Goal: Task Accomplishment & Management: Manage account settings

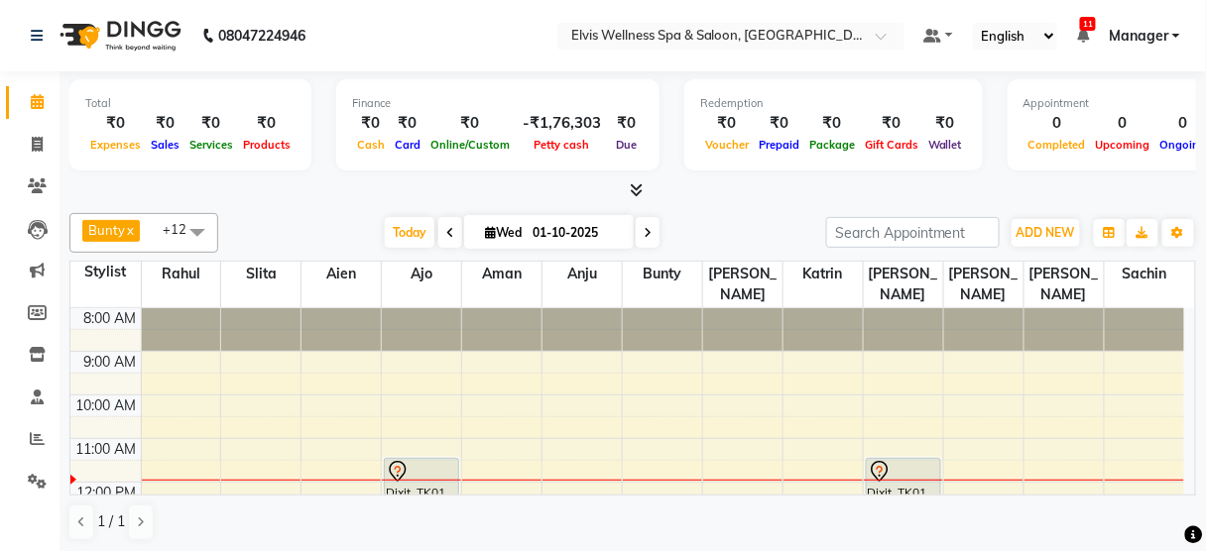
scroll to position [95, 0]
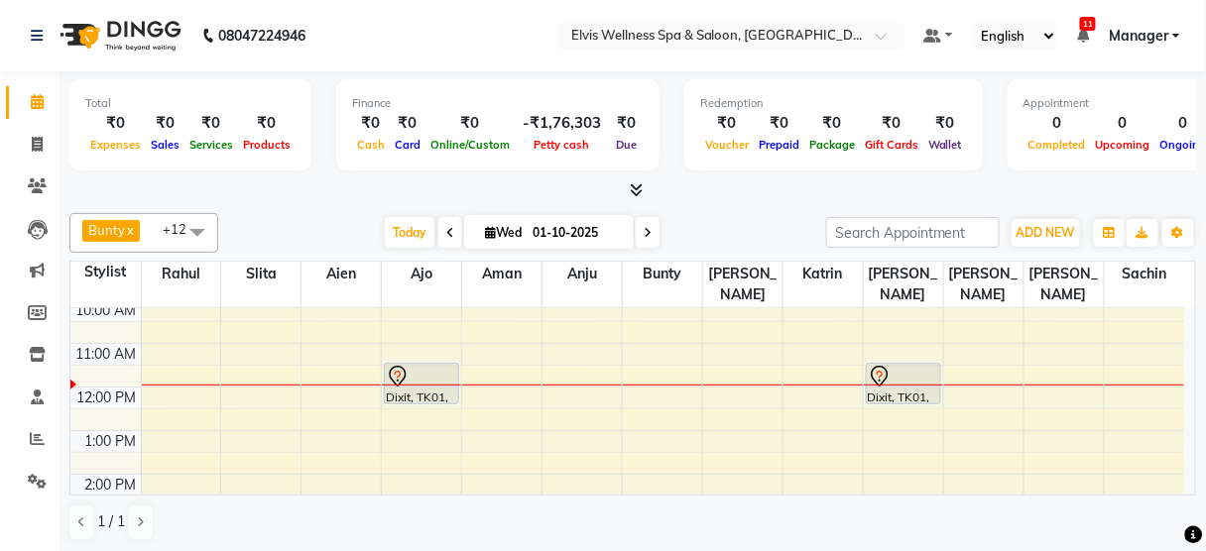
click at [295, 372] on div "8:00 AM 9:00 AM 10:00 AM 11:00 AM 12:00 PM 1:00 PM 2:00 PM 3:00 PM 4:00 PM 5:00…" at bounding box center [627, 518] width 1114 height 610
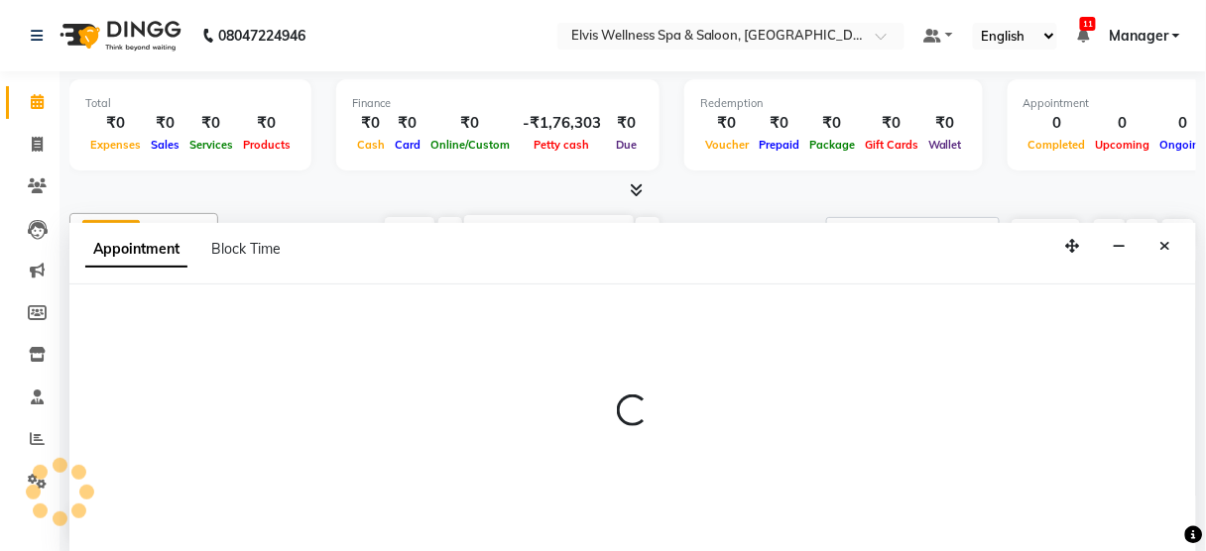
scroll to position [0, 0]
select select "39956"
select select "720"
select select "tentative"
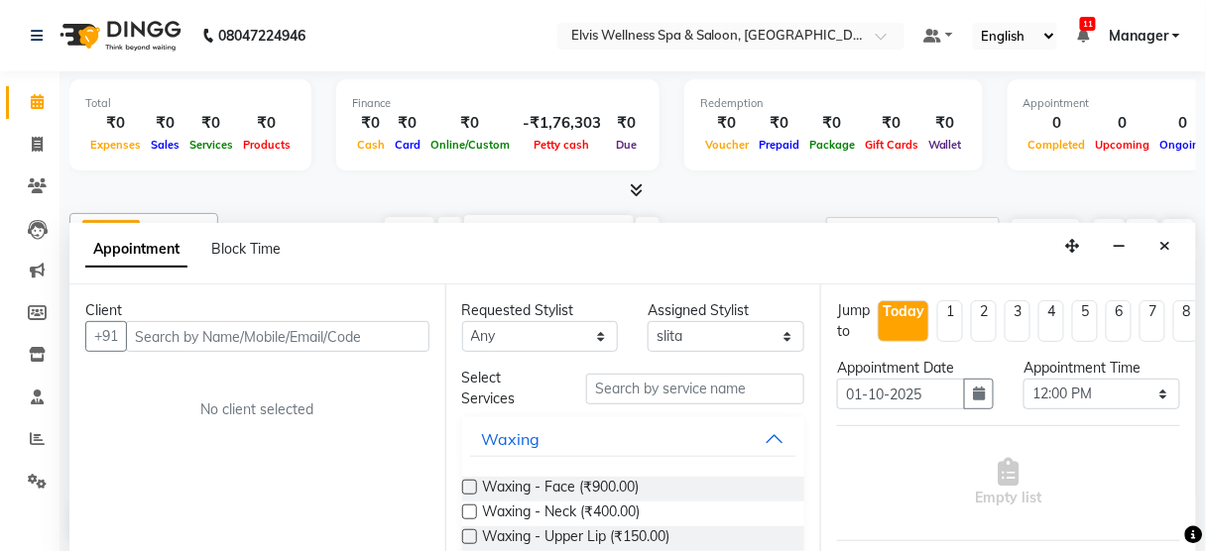
click at [227, 332] on input "text" at bounding box center [277, 336] width 303 height 31
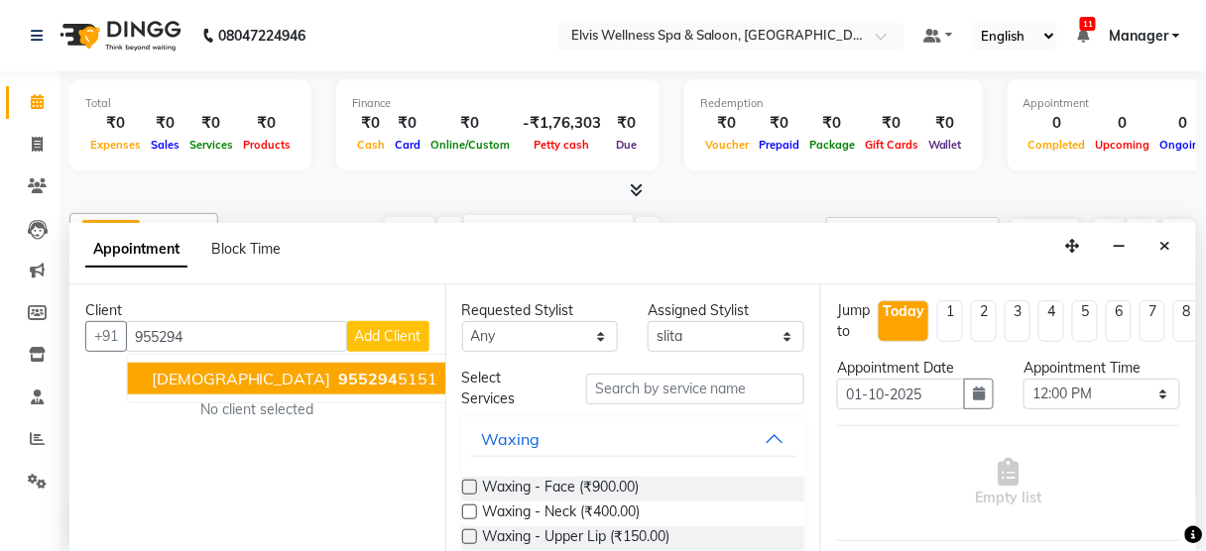
click at [335, 376] on ngb-highlight "955294 5151" at bounding box center [386, 379] width 103 height 20
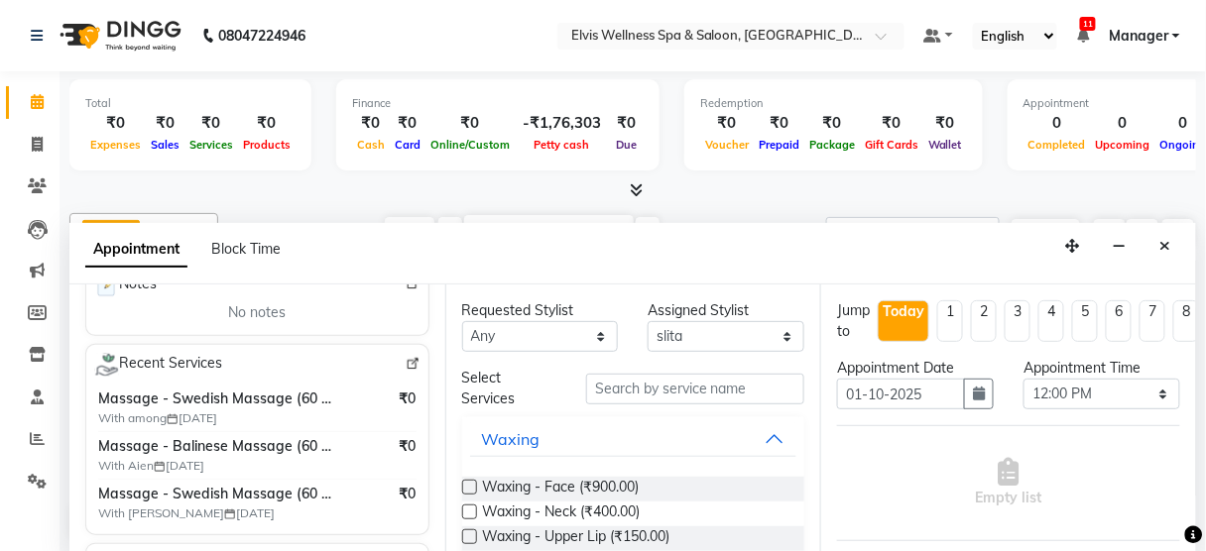
scroll to position [325, 0]
type input "9552945151"
click at [406, 358] on img at bounding box center [413, 365] width 15 height 15
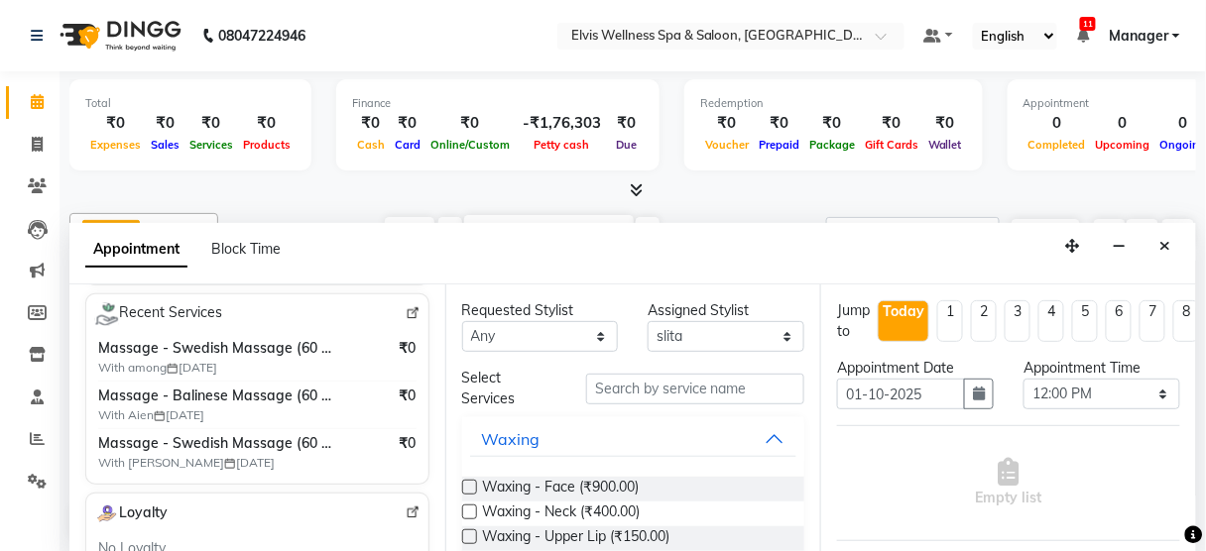
scroll to position [382, 0]
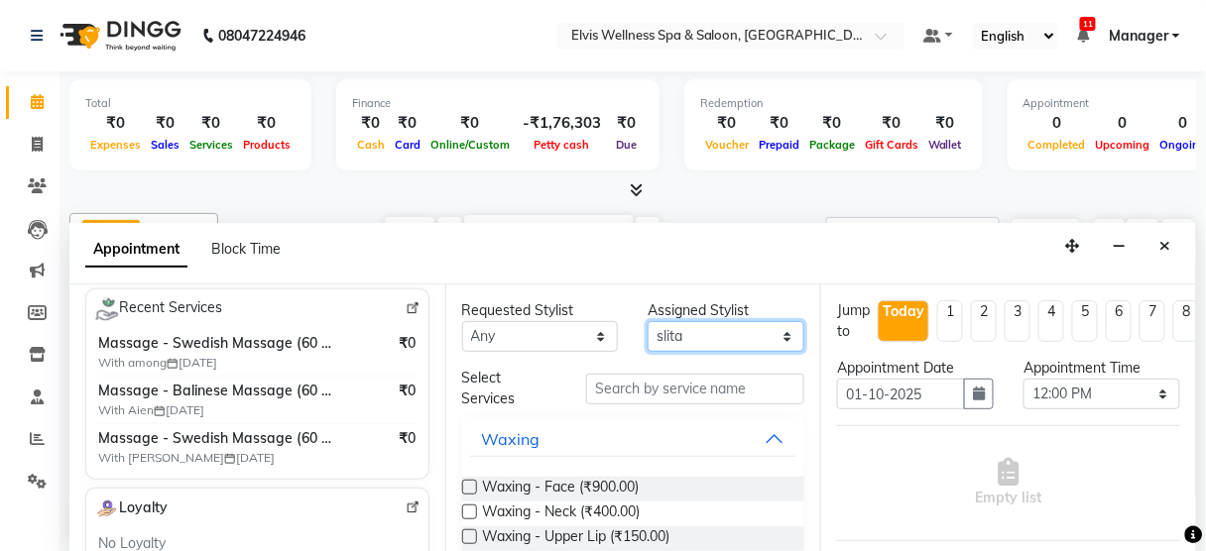
click at [723, 332] on select "Select [PERSON_NAME] [PERSON_NAME] among [PERSON_NAME] staff Bepeto [PERSON_NAM…" at bounding box center [726, 336] width 157 height 31
select select "45634"
click at [648, 321] on select "Select [PERSON_NAME] [PERSON_NAME] among [PERSON_NAME] staff Bepeto [PERSON_NAM…" at bounding box center [726, 336] width 157 height 31
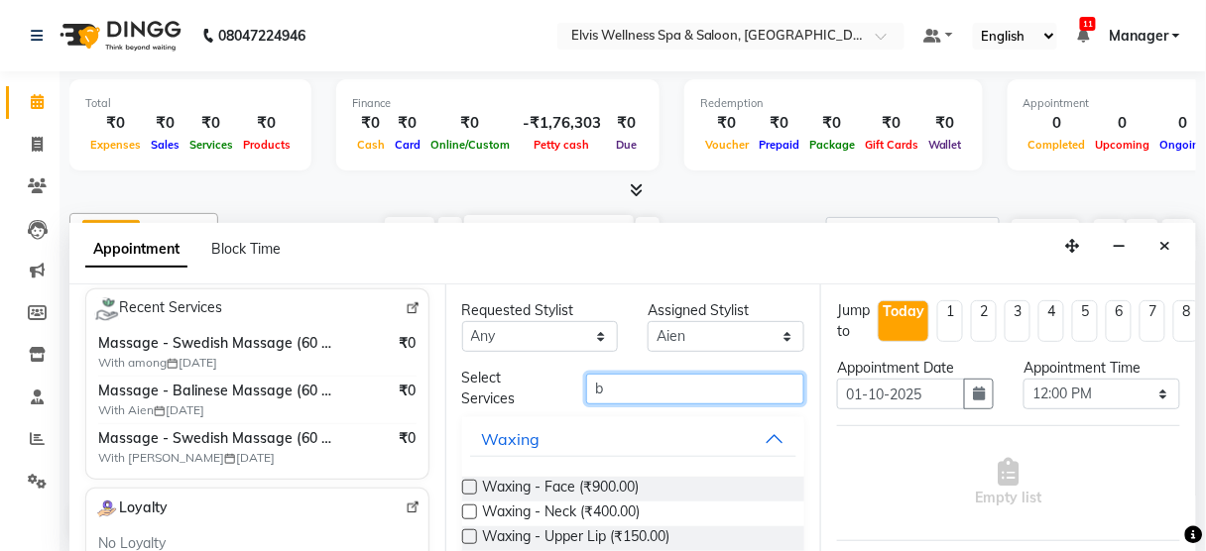
click at [683, 394] on input "b" at bounding box center [695, 389] width 218 height 31
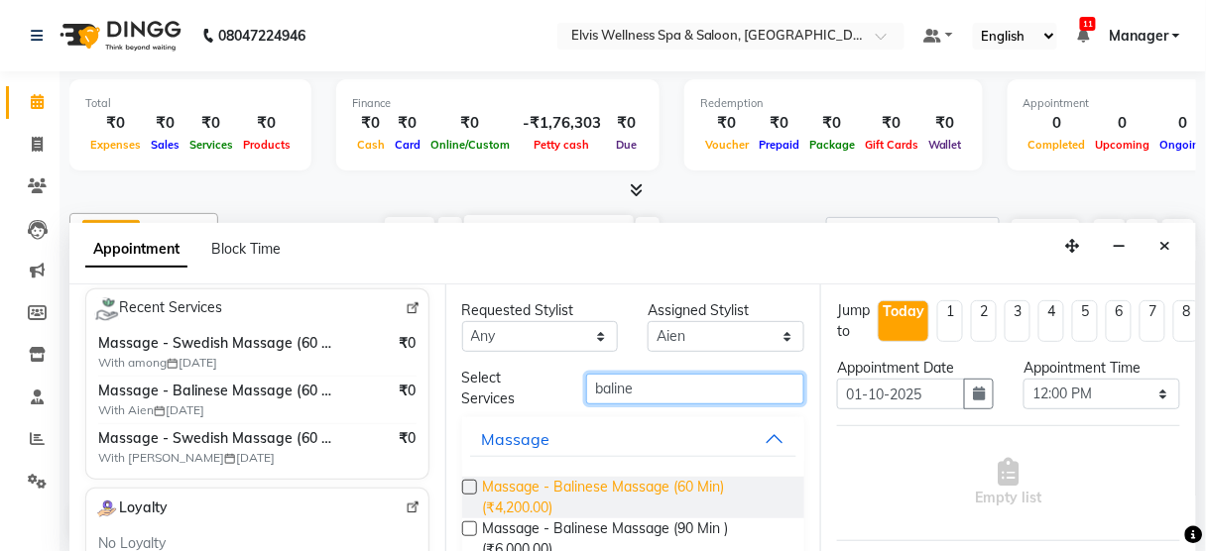
type input "baline"
click at [664, 489] on span "Massage - Balinese Massage (60 Min) (₹4,200.00)" at bounding box center [636, 498] width 306 height 42
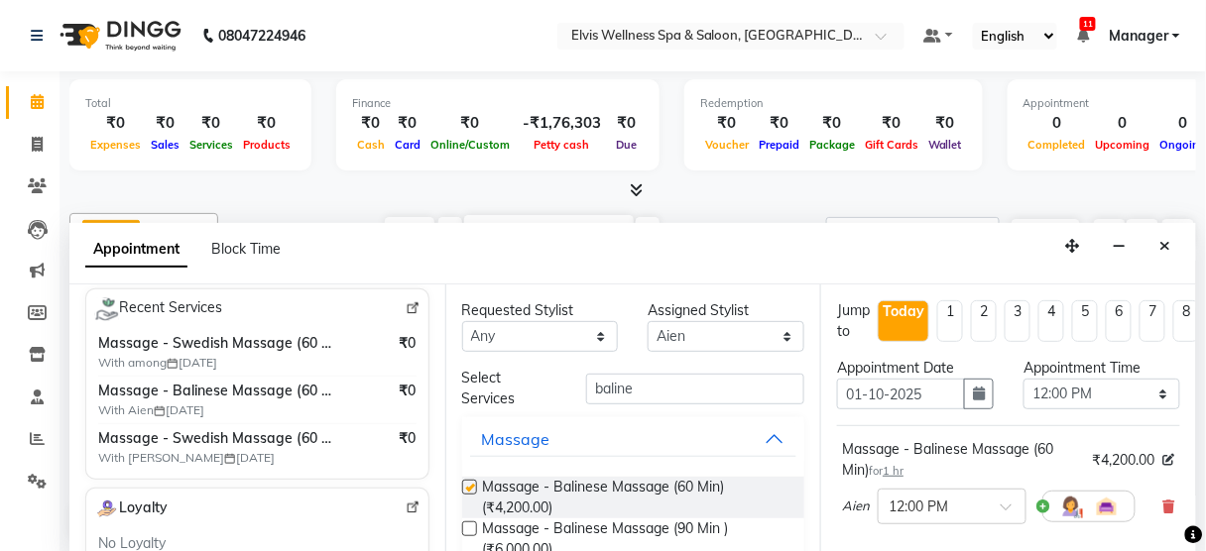
checkbox input "false"
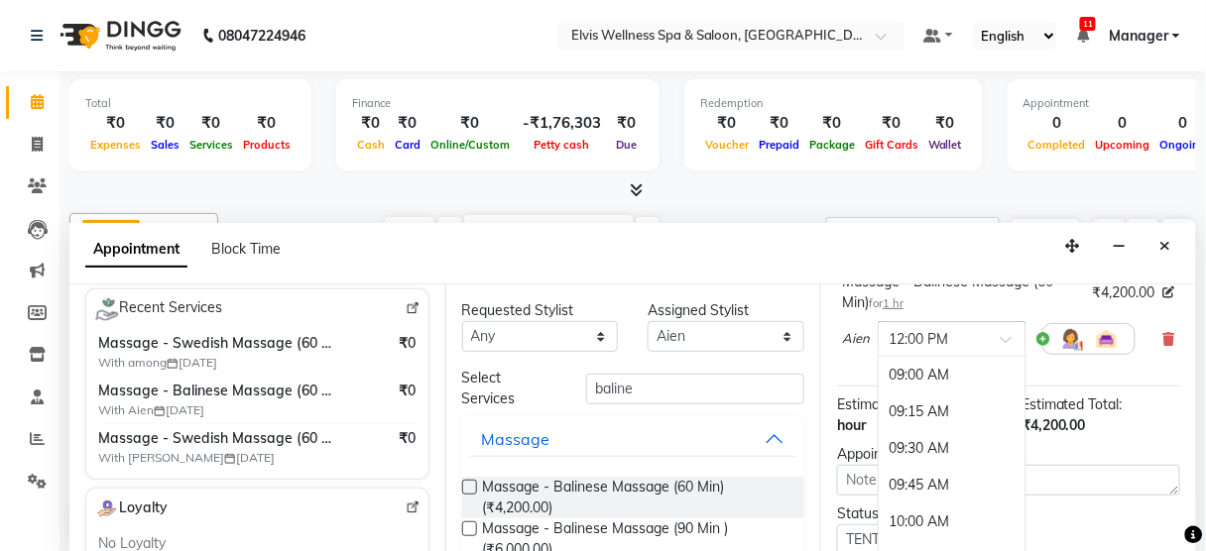
scroll to position [440, 0]
click at [999, 345] on div "× 12:00 PM" at bounding box center [952, 339] width 149 height 36
click at [950, 410] on div "12:15 PM" at bounding box center [952, 412] width 147 height 37
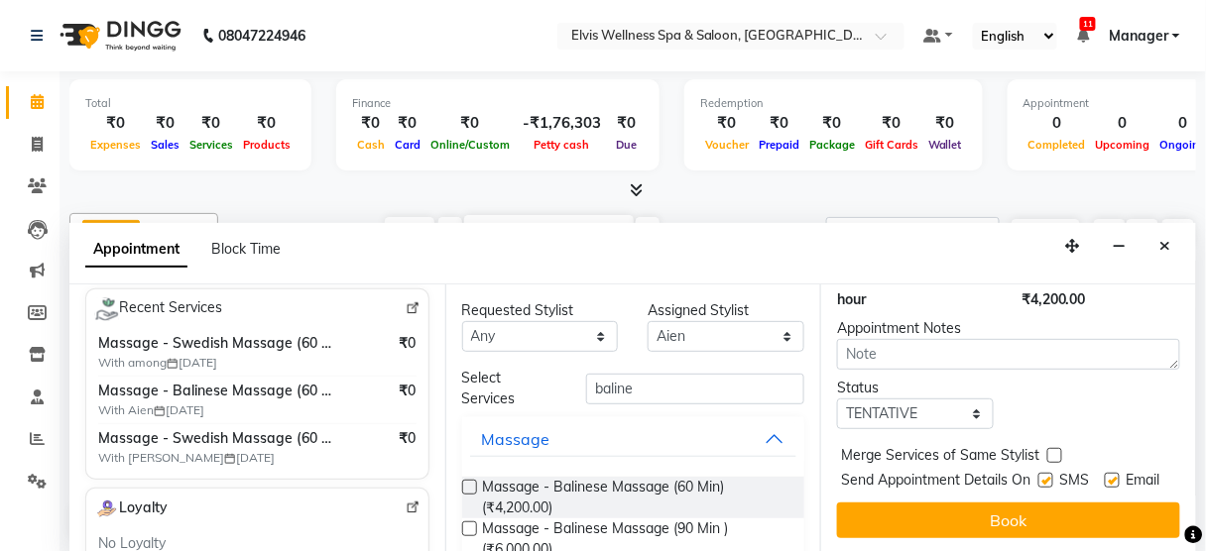
scroll to position [321, 0]
click at [1039, 473] on label at bounding box center [1045, 480] width 15 height 15
click at [1039, 476] on input "checkbox" at bounding box center [1044, 482] width 13 height 13
checkbox input "false"
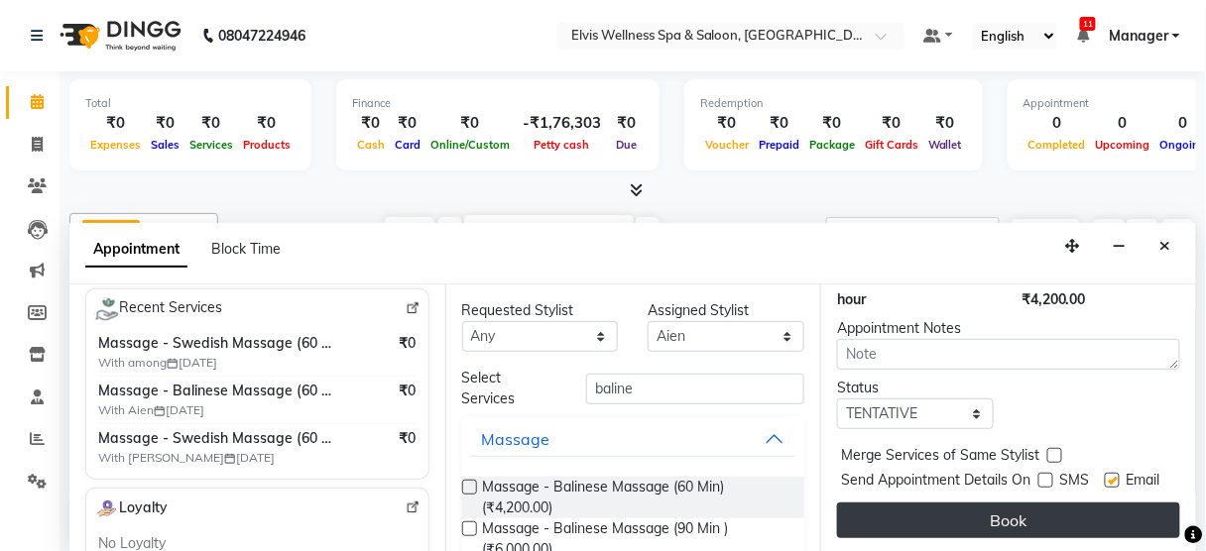
click at [1025, 503] on button "Book" at bounding box center [1008, 521] width 343 height 36
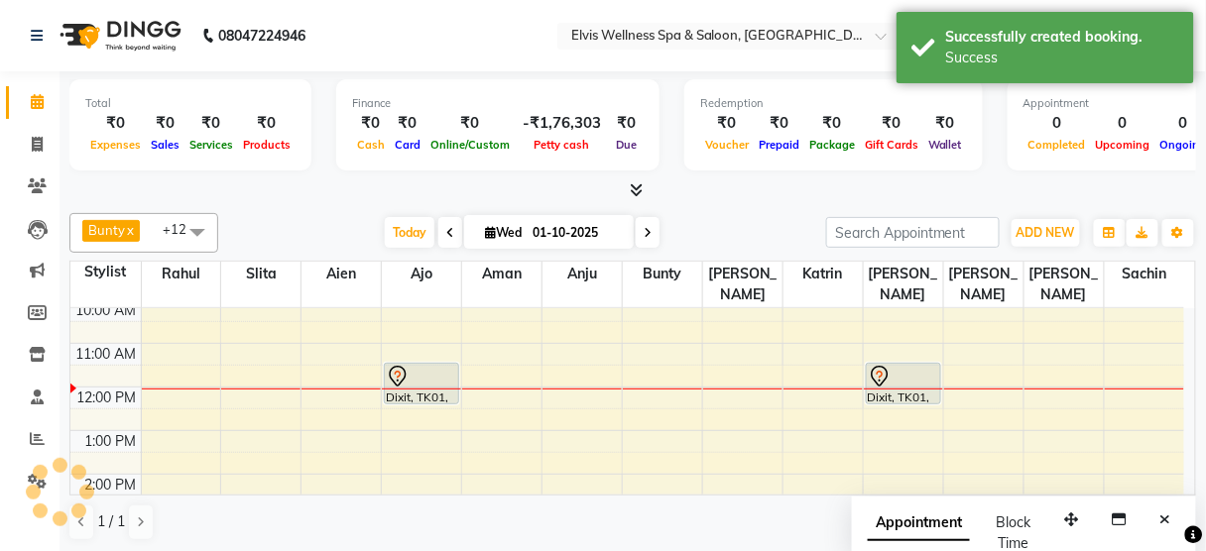
scroll to position [0, 0]
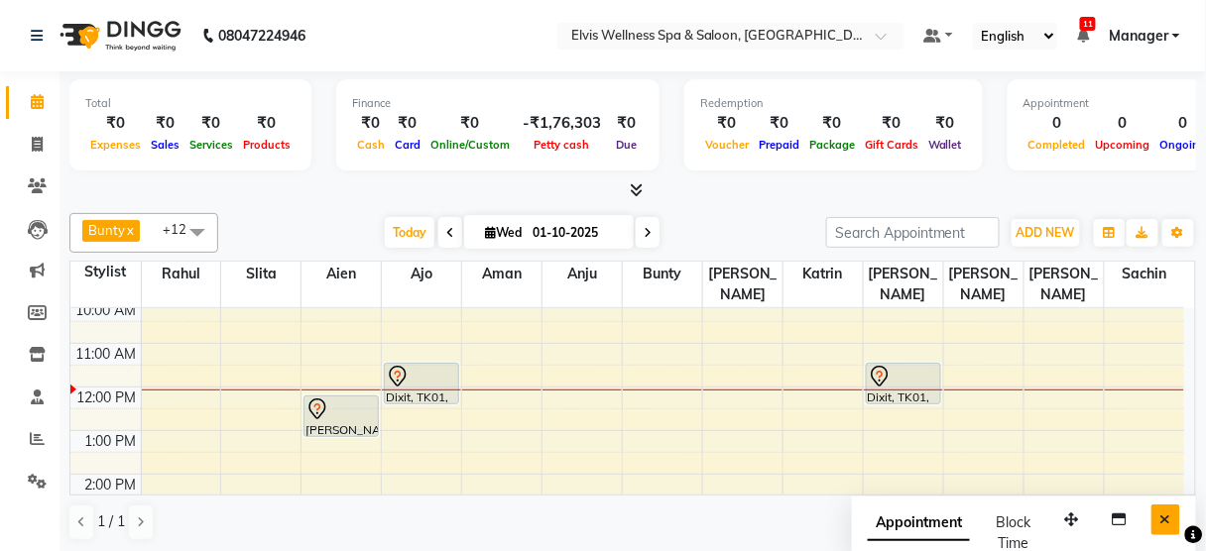
click at [1153, 515] on button "Close" at bounding box center [1165, 520] width 29 height 31
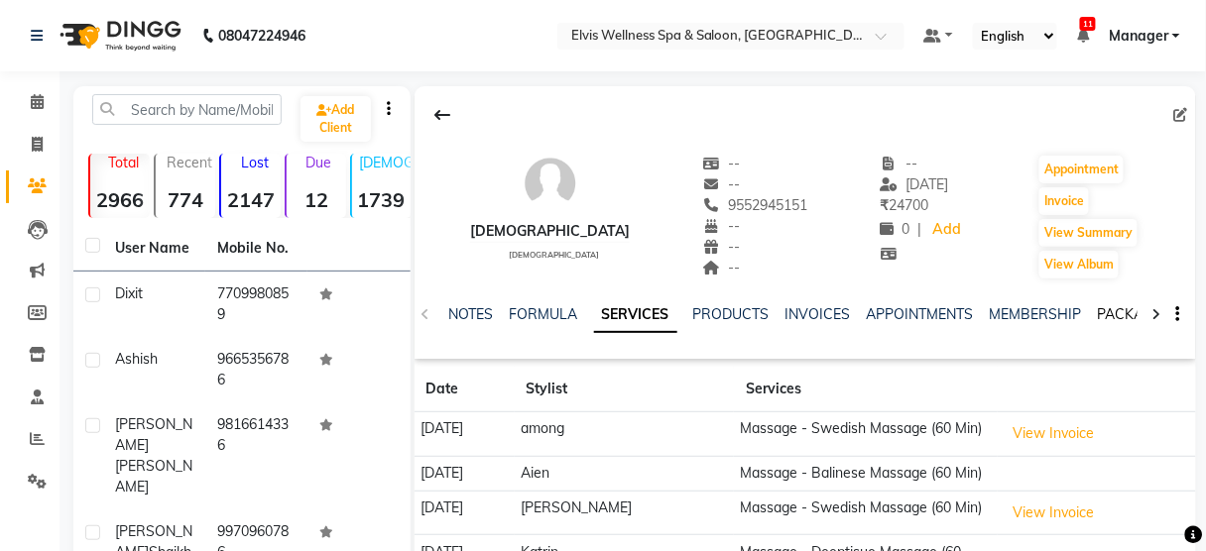
click at [1109, 314] on link "PACKAGES" at bounding box center [1134, 314] width 73 height 18
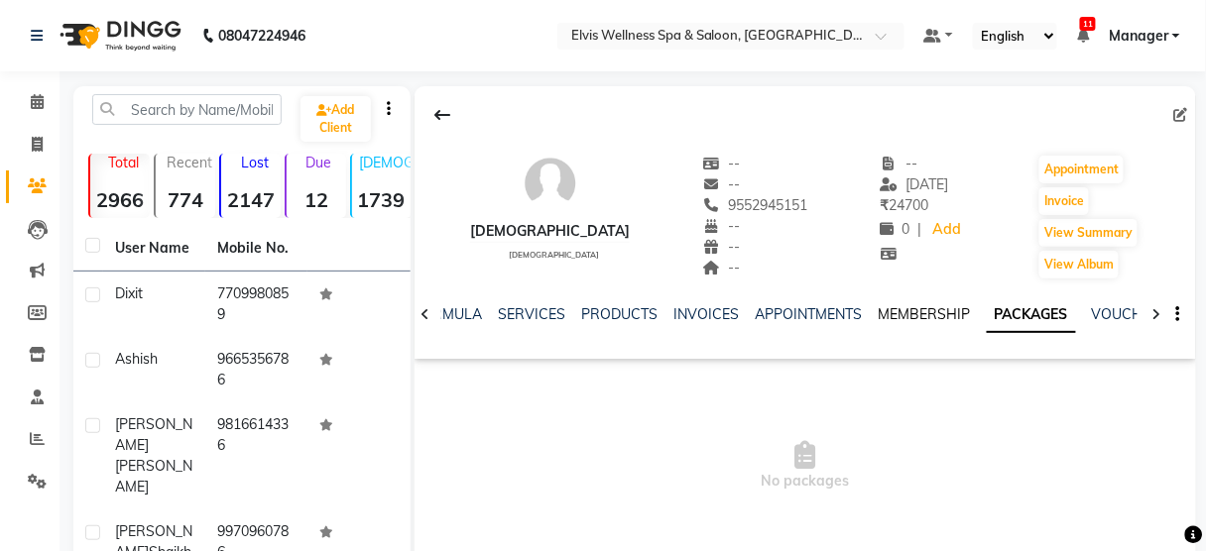
click at [896, 319] on link "MEMBERSHIP" at bounding box center [925, 314] width 92 height 18
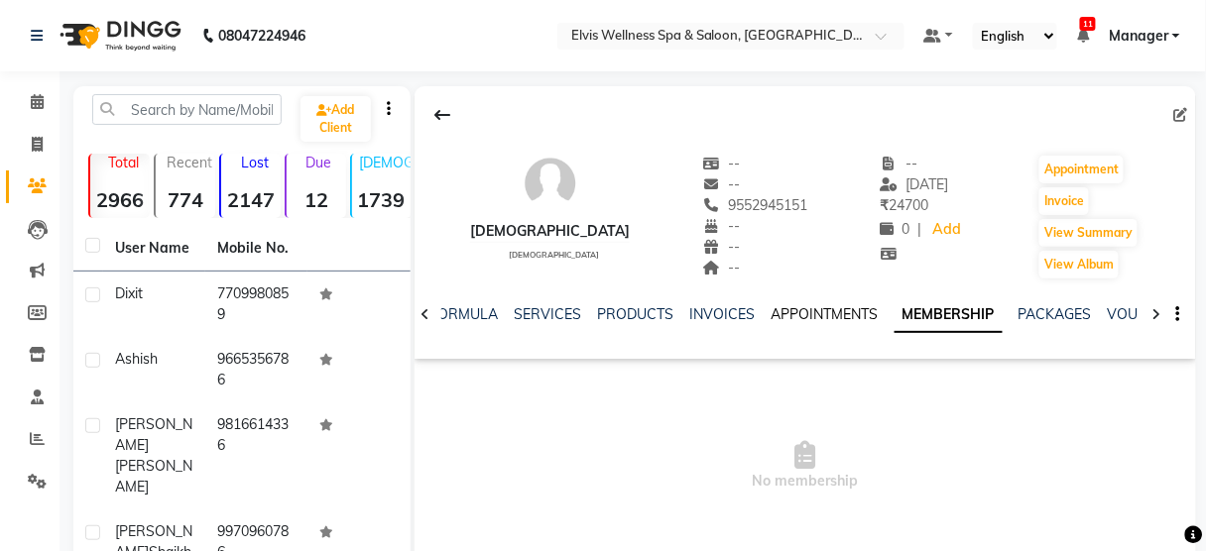
click at [819, 313] on link "APPOINTMENTS" at bounding box center [824, 314] width 107 height 18
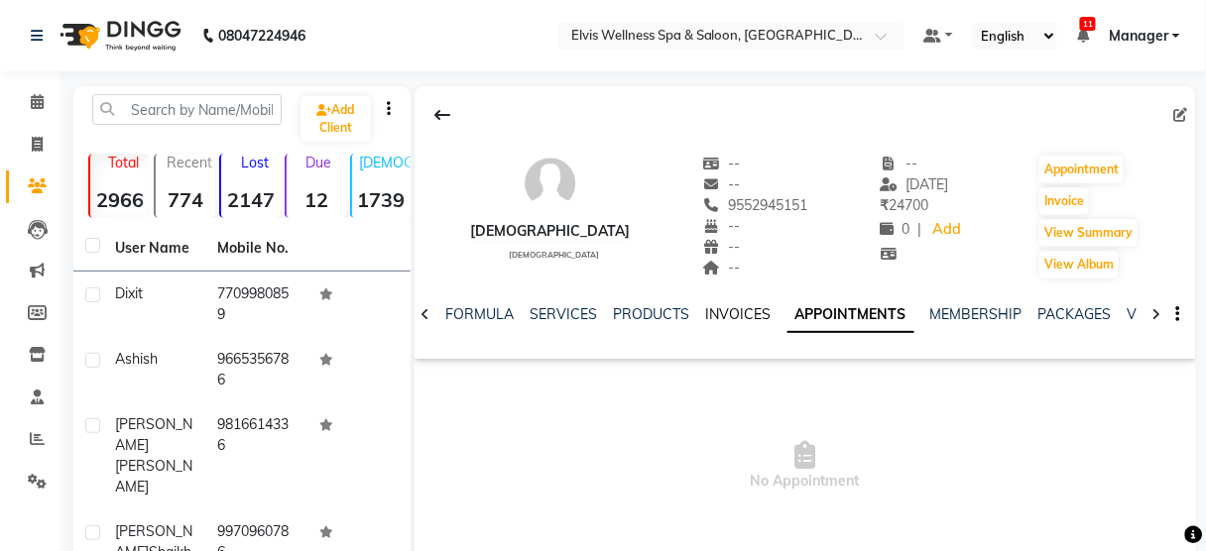
click at [719, 316] on link "INVOICES" at bounding box center [738, 314] width 65 height 18
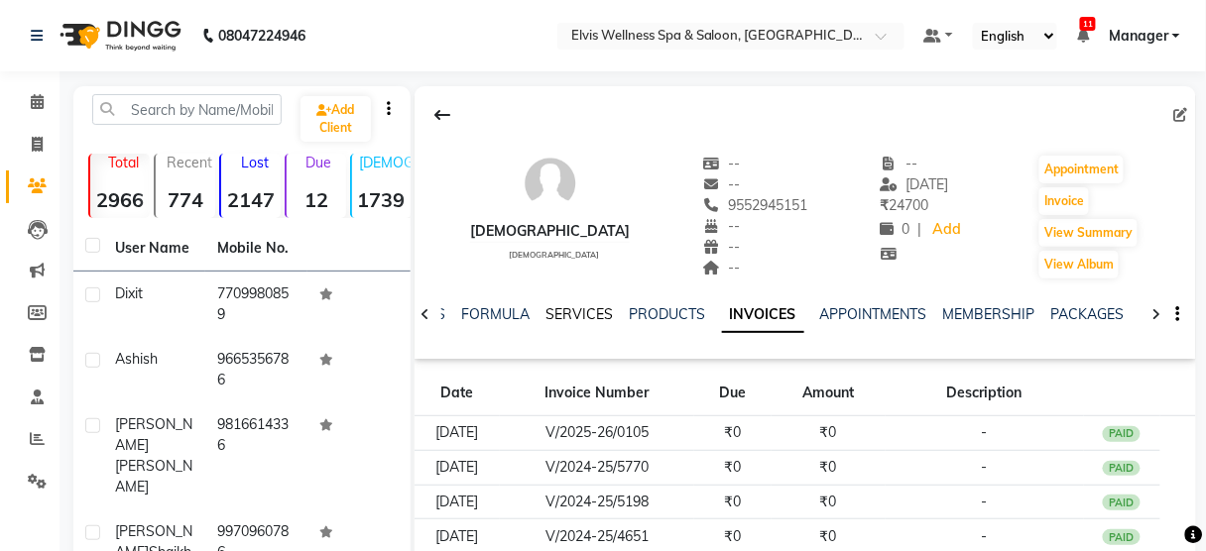
click at [574, 318] on link "SERVICES" at bounding box center [579, 314] width 67 height 18
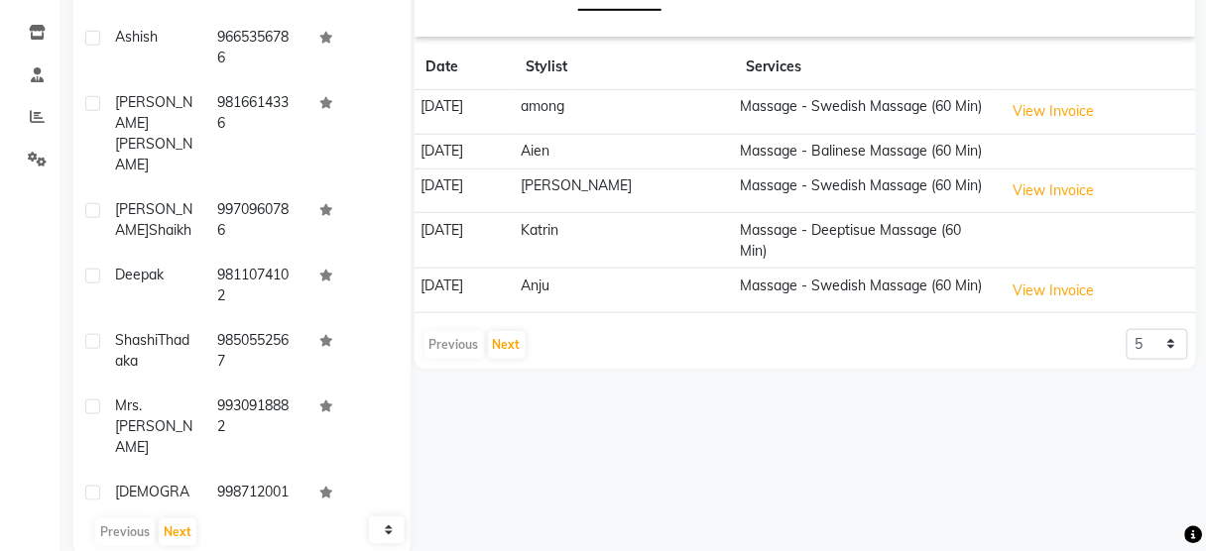
scroll to position [323, 0]
click at [1180, 328] on select "5 10 50 100 500" at bounding box center [1156, 343] width 61 height 31
select select "500"
click at [1126, 328] on select "5 10 50 100 500" at bounding box center [1156, 343] width 61 height 31
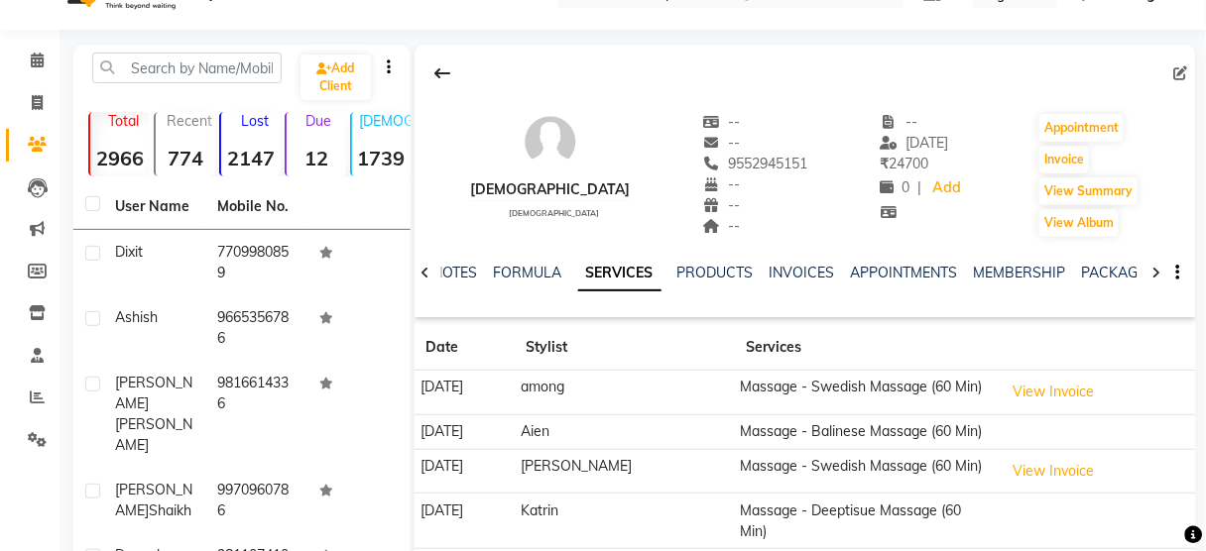
scroll to position [41, 0]
click at [703, 169] on span "9552945151" at bounding box center [755, 165] width 105 height 18
copy span "9552945151"
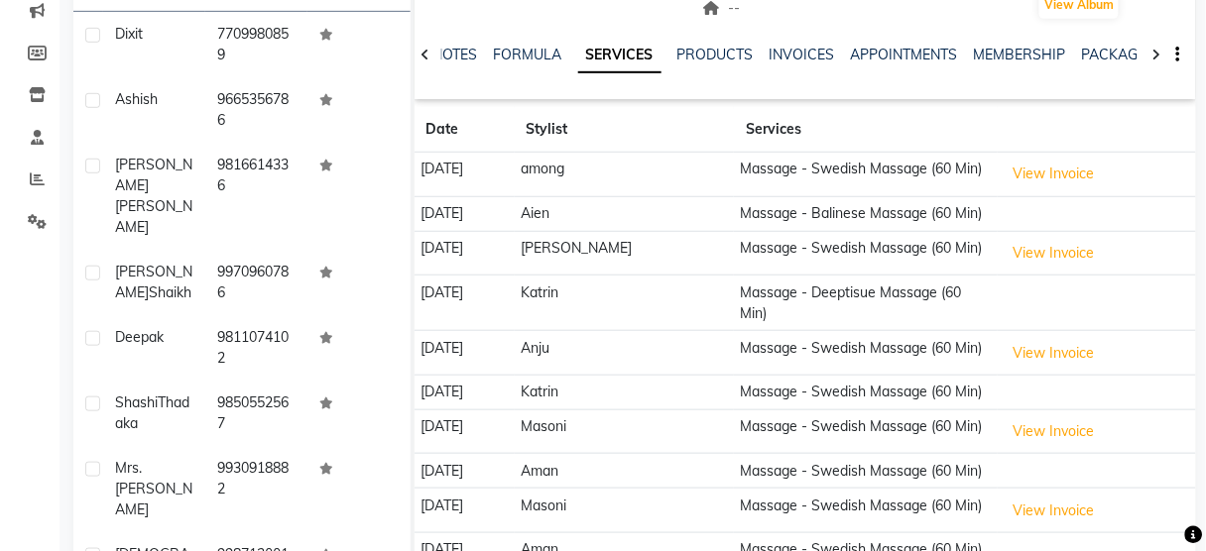
scroll to position [164, 0]
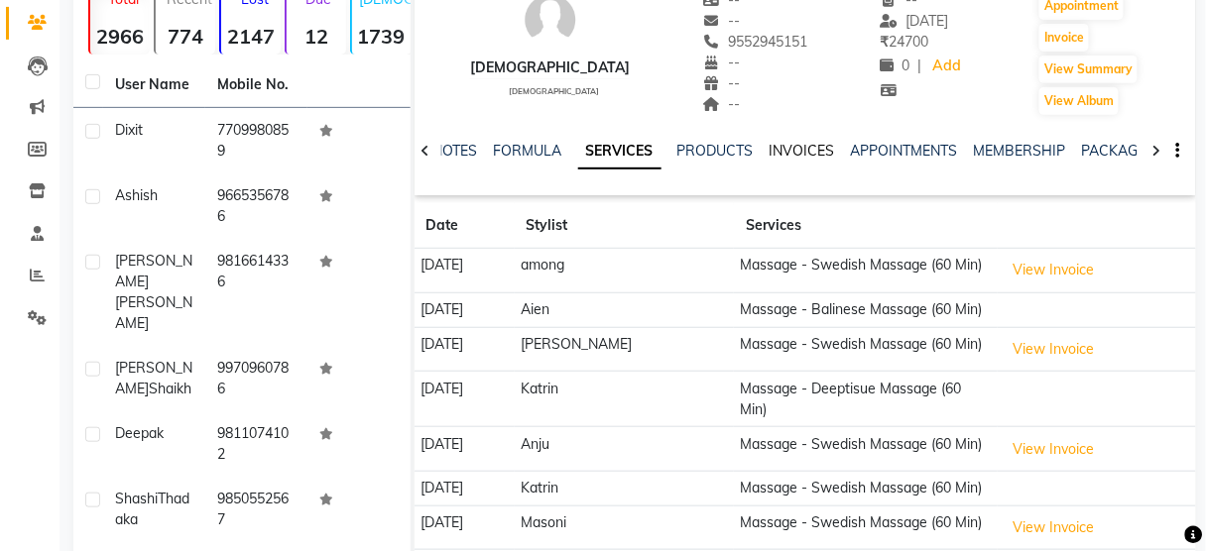
click at [785, 149] on link "INVOICES" at bounding box center [801, 151] width 65 height 18
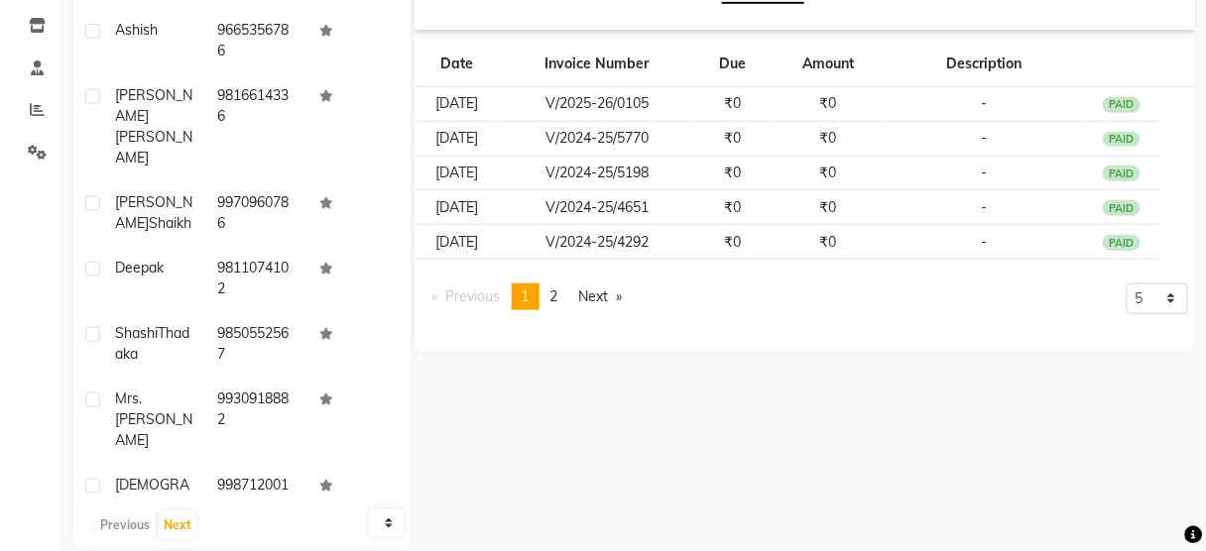
scroll to position [328, 0]
click at [1168, 293] on select "5 10 50 100 500" at bounding box center [1156, 300] width 61 height 31
select select "100"
click at [1126, 315] on select "5 10 50 100 500" at bounding box center [1156, 300] width 61 height 31
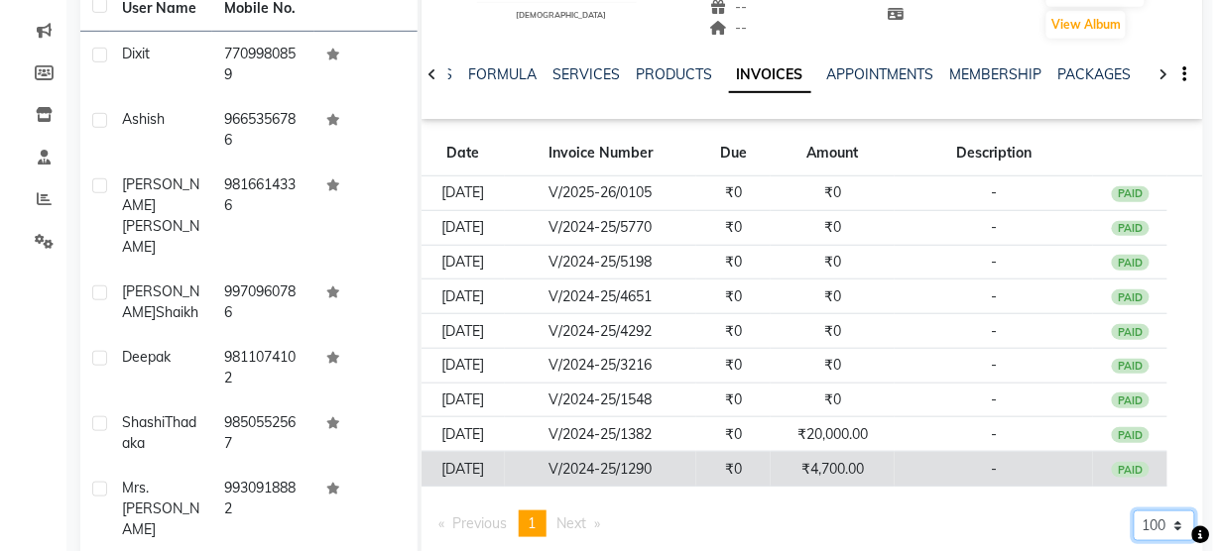
scroll to position [238, 0]
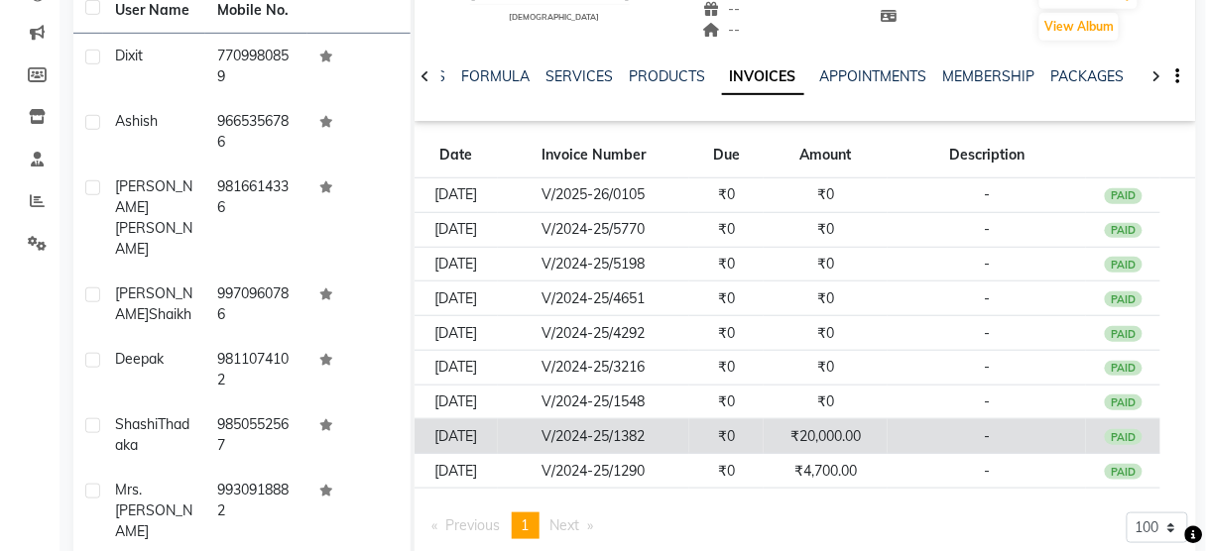
click at [914, 445] on td "-" at bounding box center [986, 436] width 198 height 35
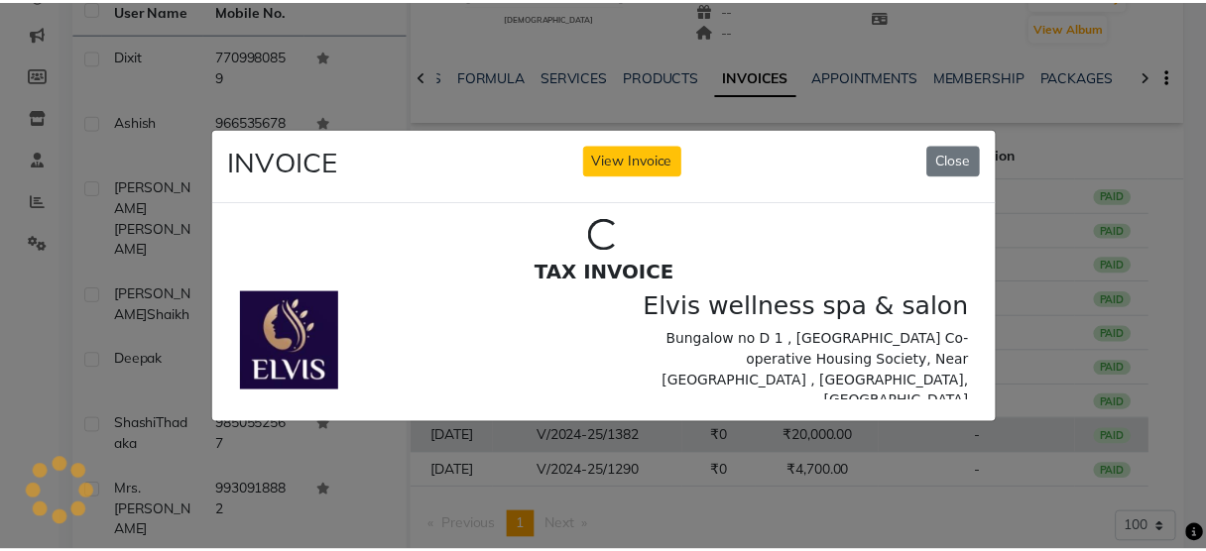
scroll to position [0, 0]
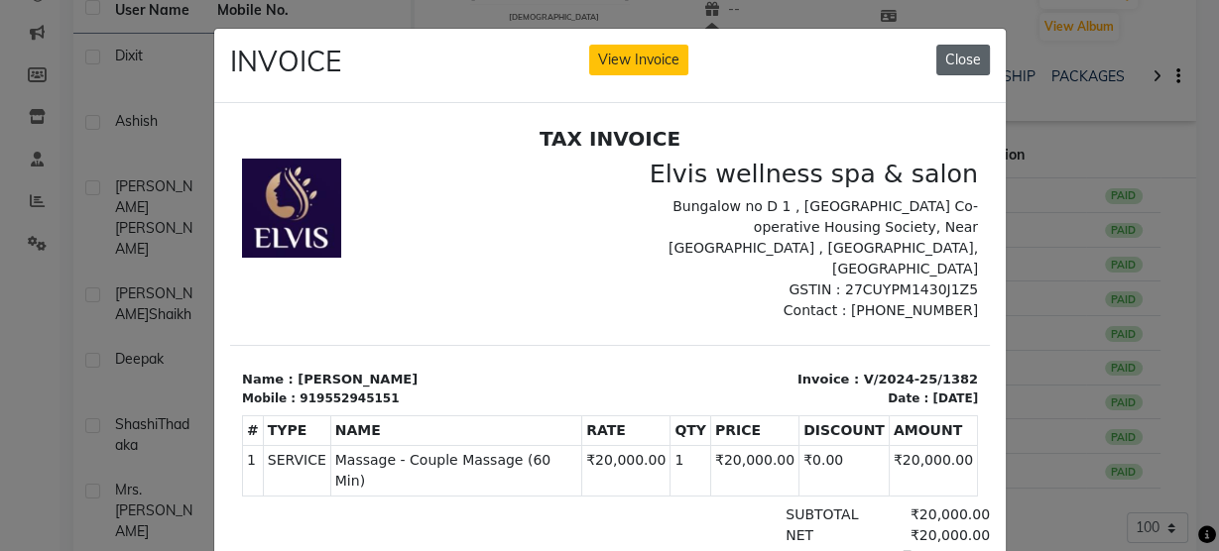
click at [959, 54] on button "Close" at bounding box center [963, 60] width 54 height 31
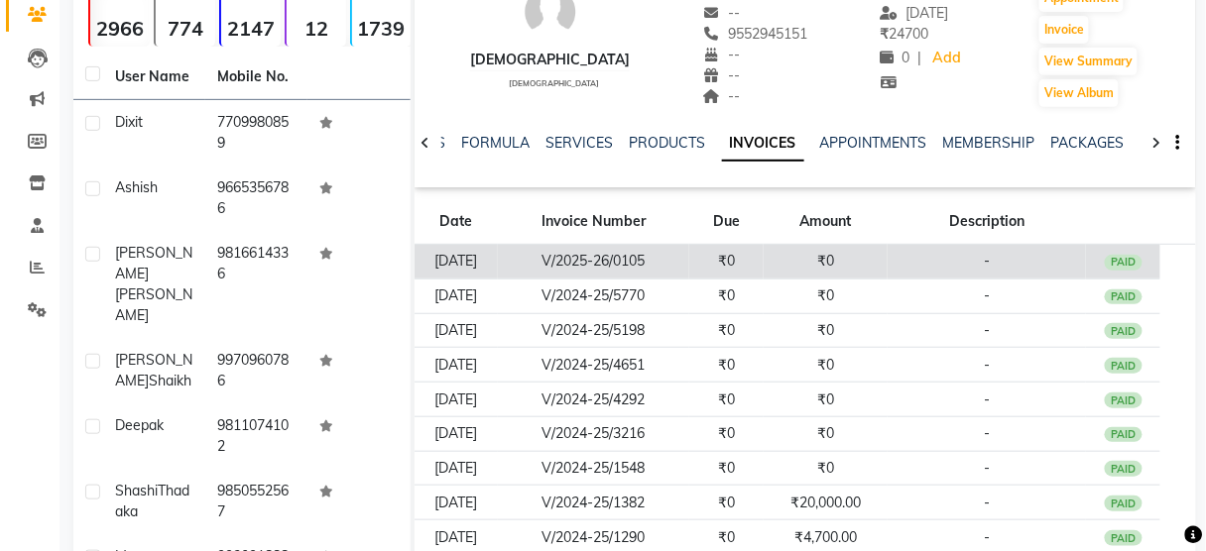
scroll to position [166, 0]
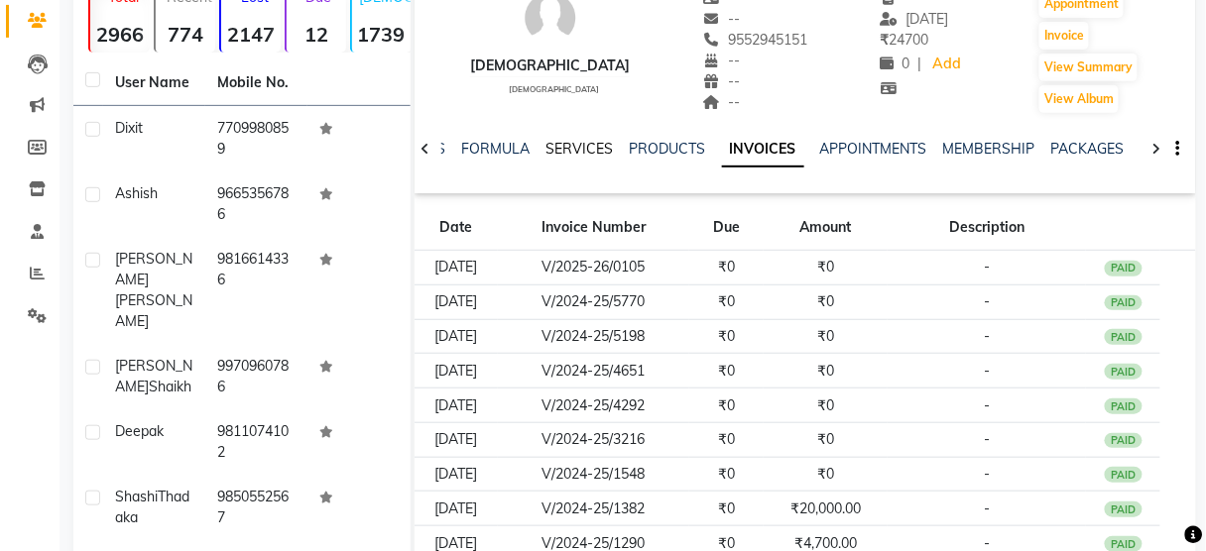
click at [593, 151] on link "SERVICES" at bounding box center [579, 149] width 67 height 18
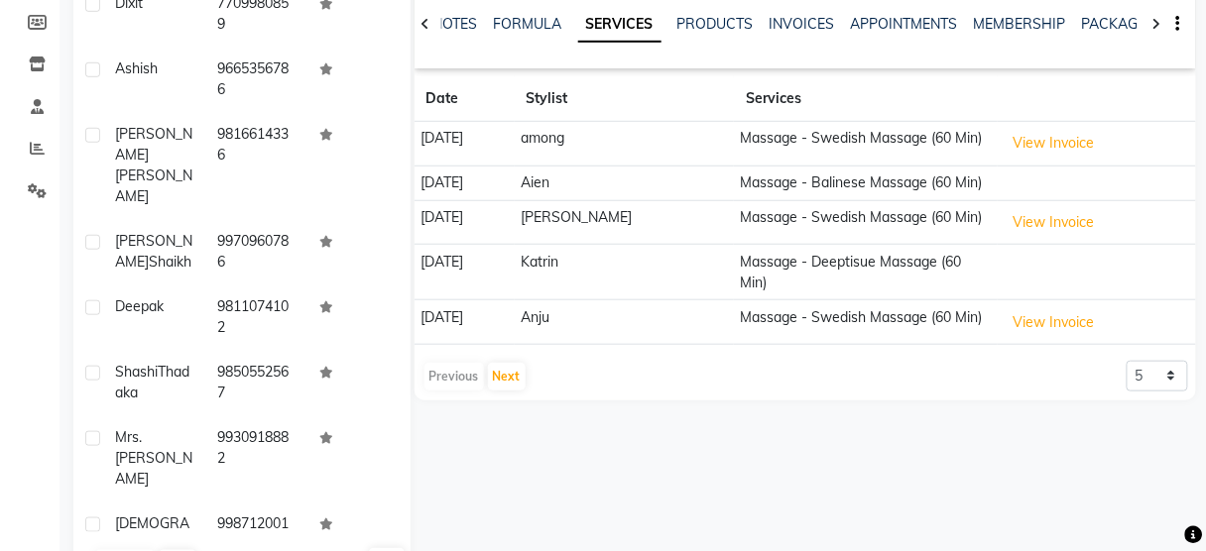
scroll to position [330, 0]
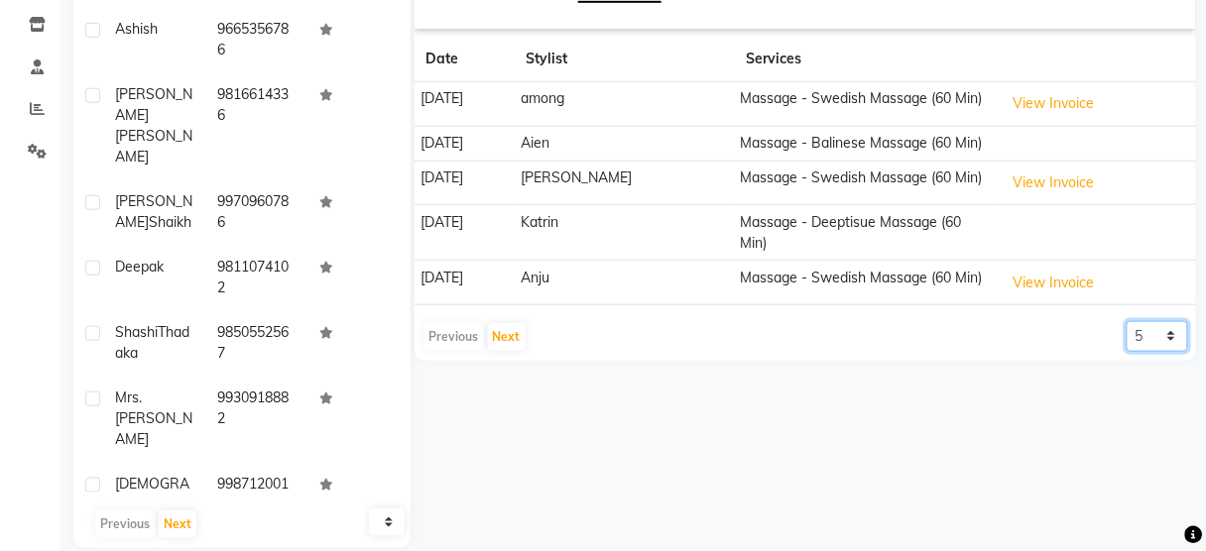
click at [1152, 321] on select "5 10 50 100 500" at bounding box center [1156, 336] width 61 height 31
select select "100"
click at [1126, 321] on select "5 10 50 100 500" at bounding box center [1156, 336] width 61 height 31
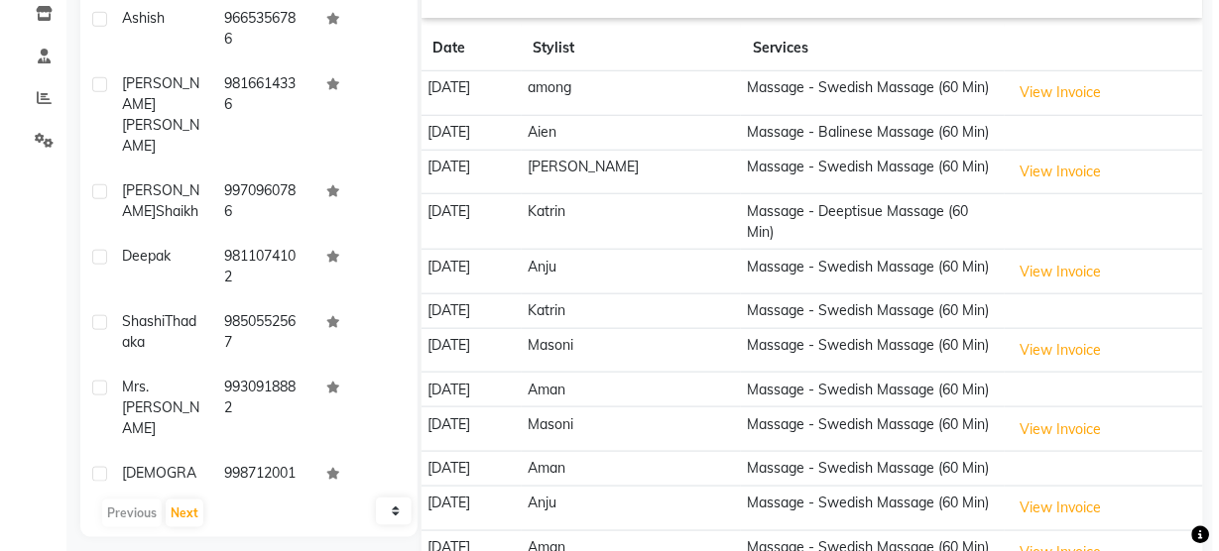
scroll to position [340, 0]
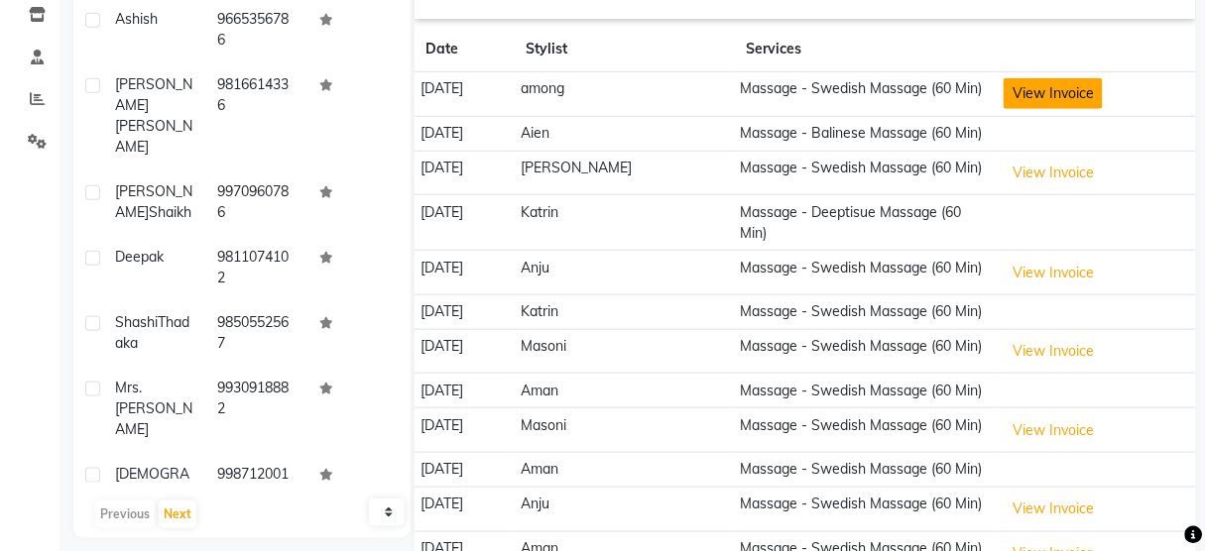
click at [1044, 87] on button "View Invoice" at bounding box center [1052, 93] width 99 height 31
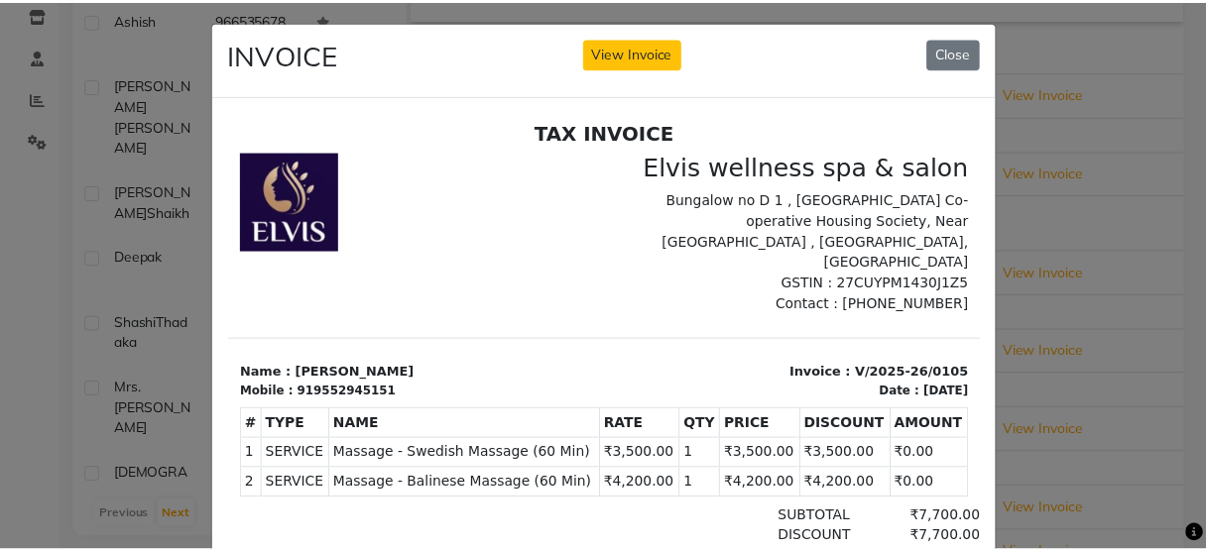
scroll to position [0, 0]
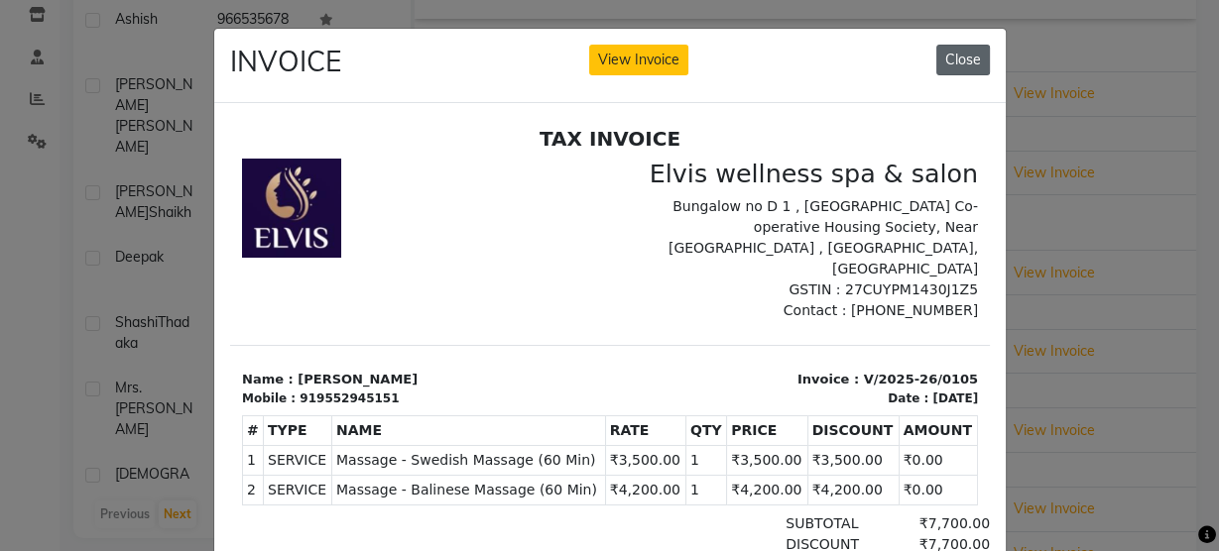
click at [939, 59] on button "Close" at bounding box center [963, 60] width 54 height 31
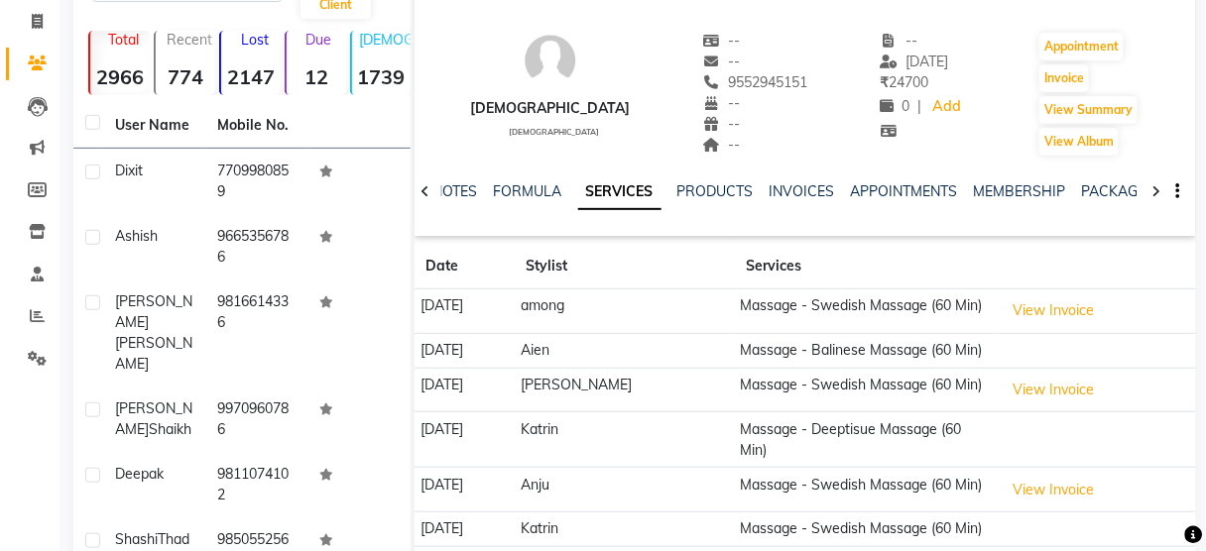
scroll to position [110, 0]
